Goal: Navigation & Orientation: Find specific page/section

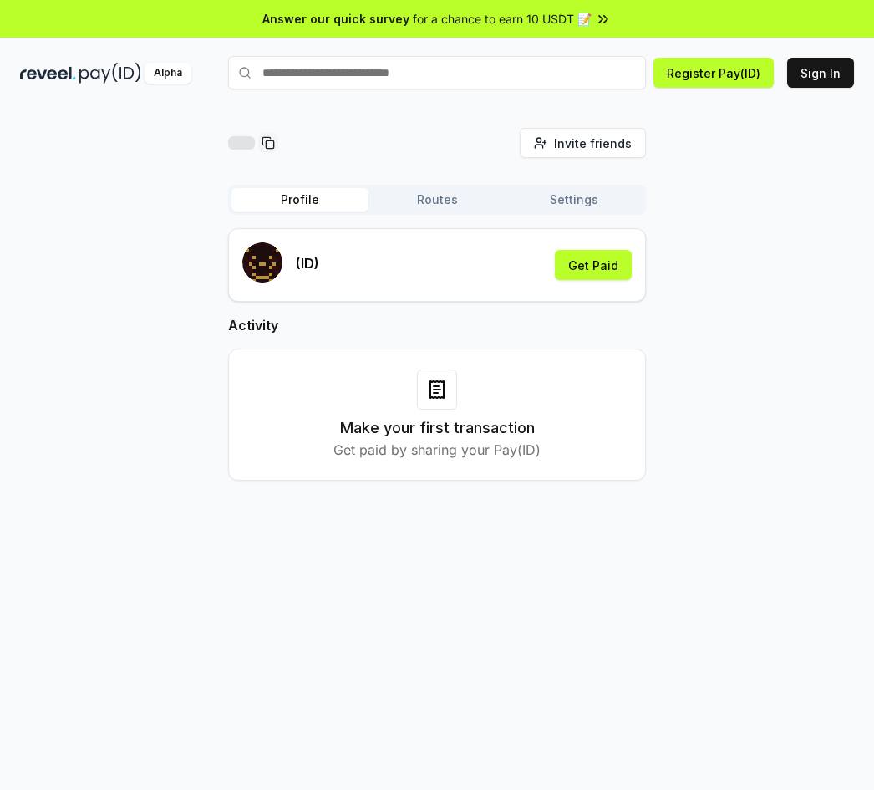
click at [421, 202] on button "Routes" at bounding box center [437, 199] width 137 height 23
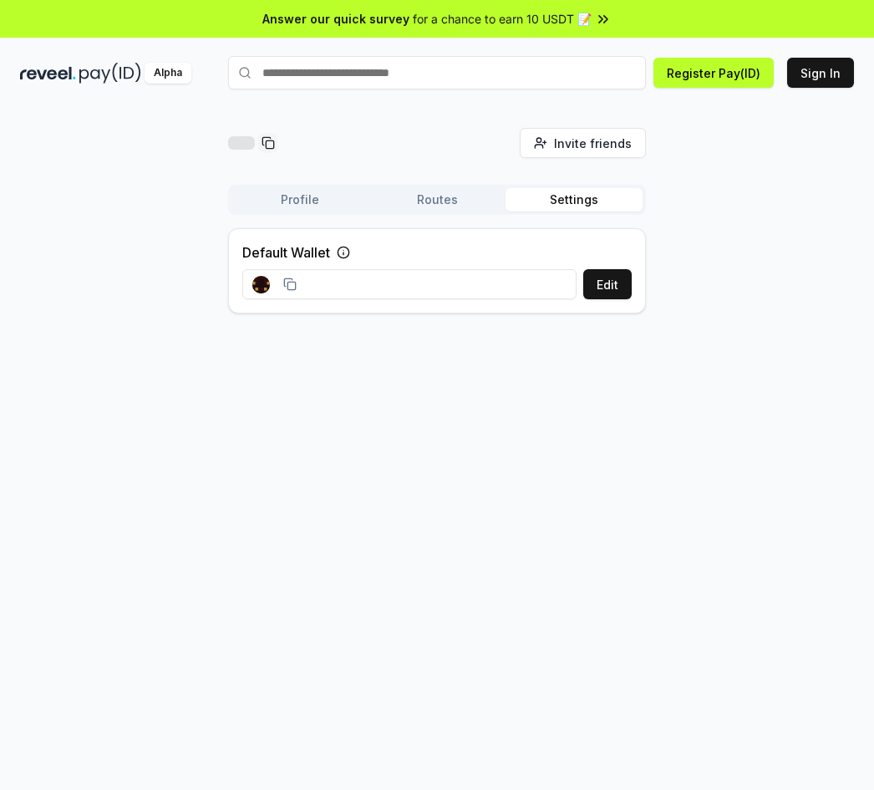
click at [537, 197] on button "Settings" at bounding box center [574, 199] width 137 height 23
click at [316, 208] on button "Profile" at bounding box center [300, 199] width 137 height 23
